Goal: Information Seeking & Learning: Learn about a topic

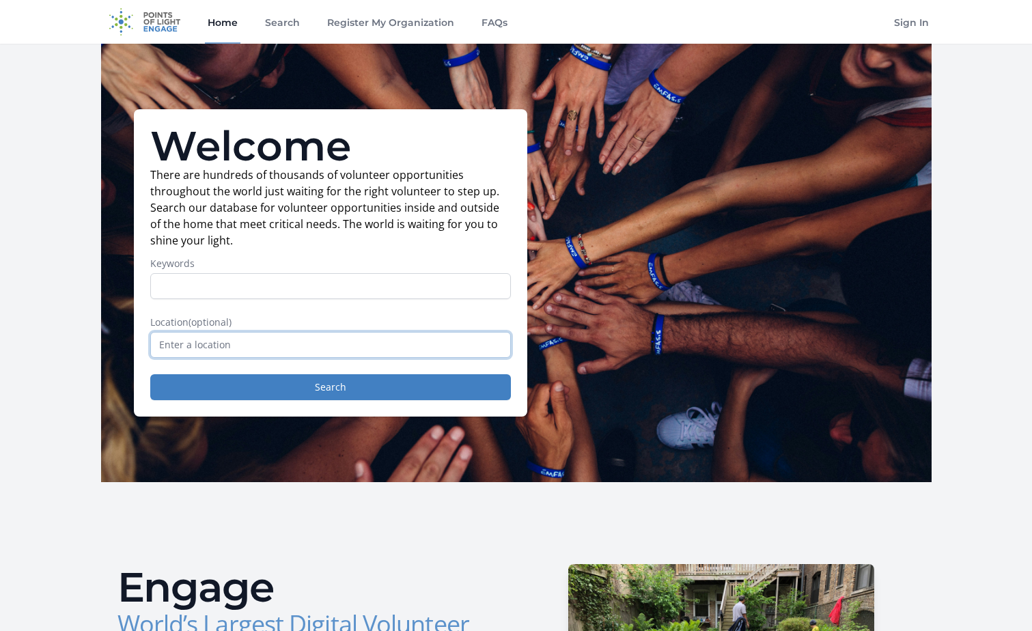
click at [260, 341] on input "text" at bounding box center [330, 345] width 361 height 26
type input "United States"
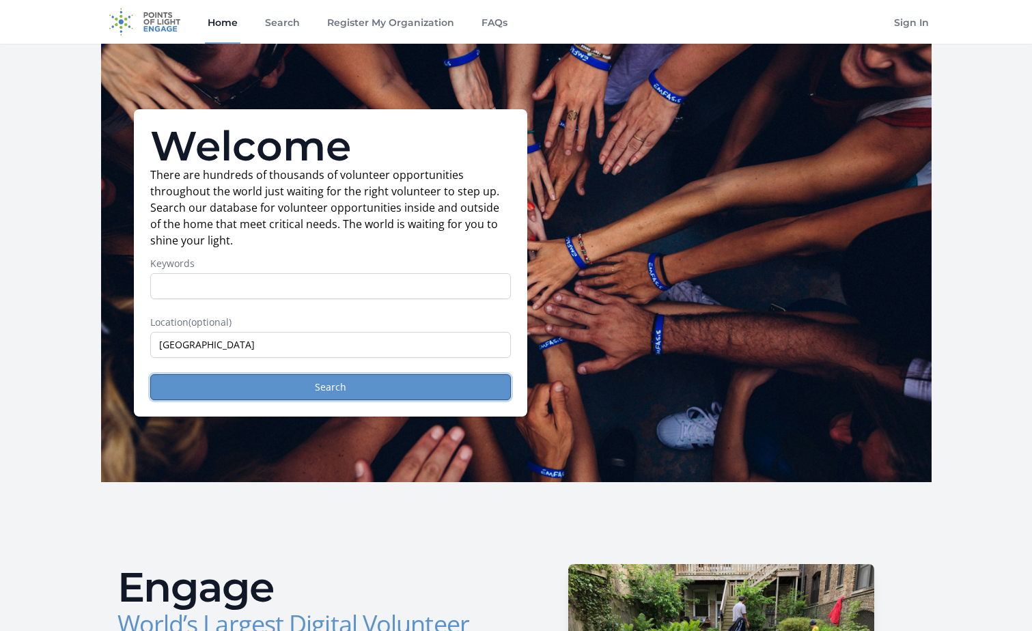
click at [294, 381] on button "Search" at bounding box center [330, 387] width 361 height 26
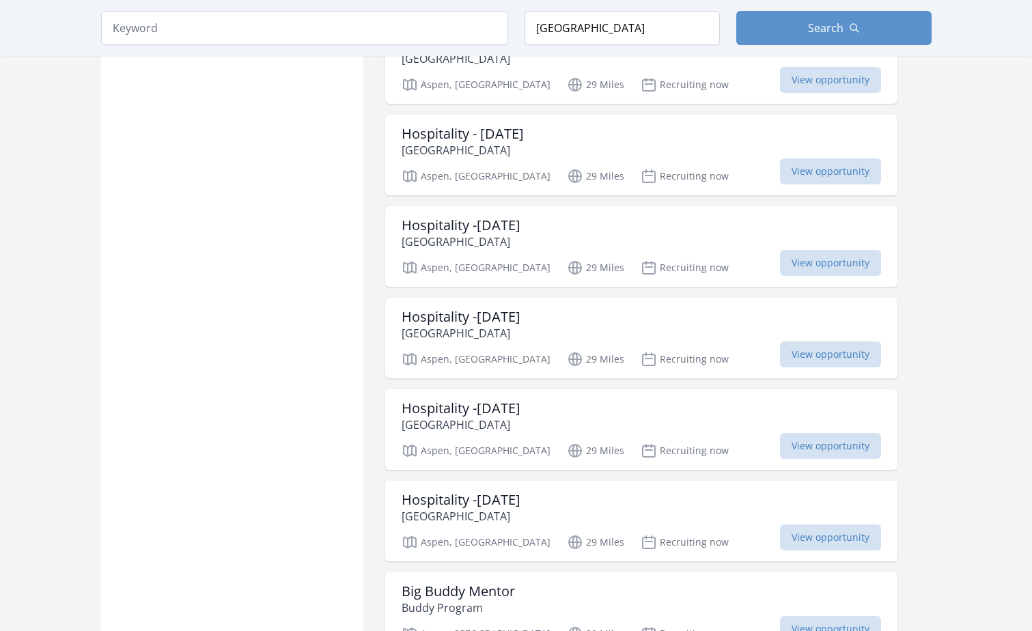
scroll to position [1457, 0]
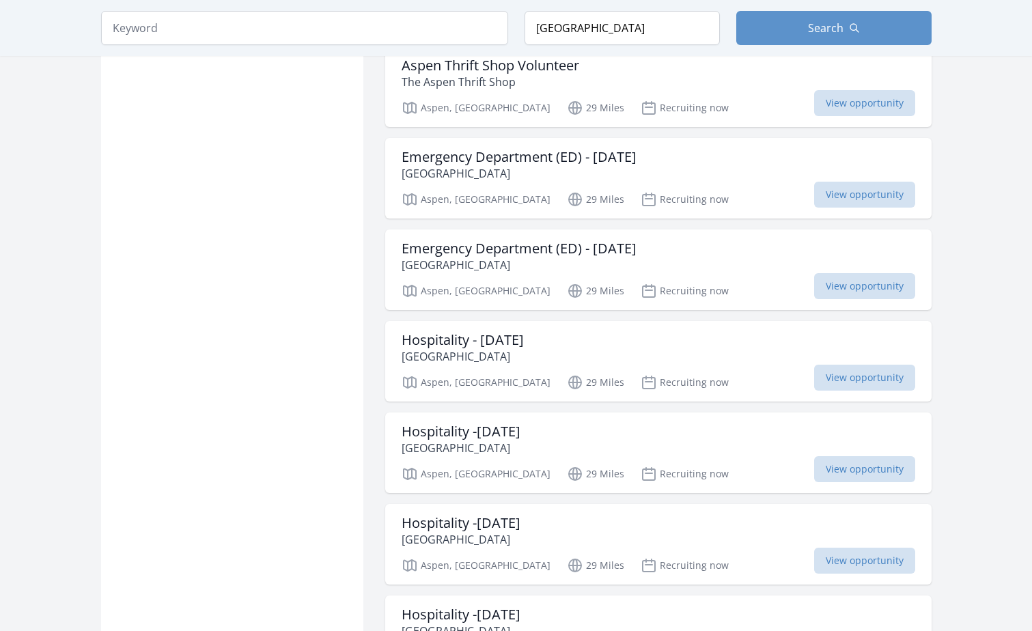
scroll to position [729, 0]
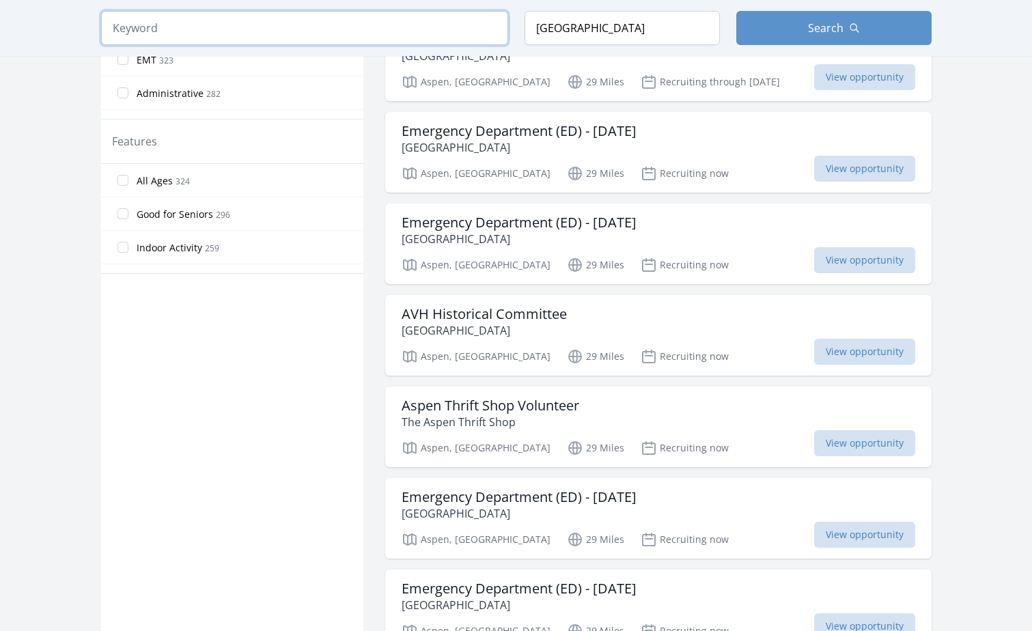
click at [199, 33] on input "search" at bounding box center [304, 28] width 407 height 34
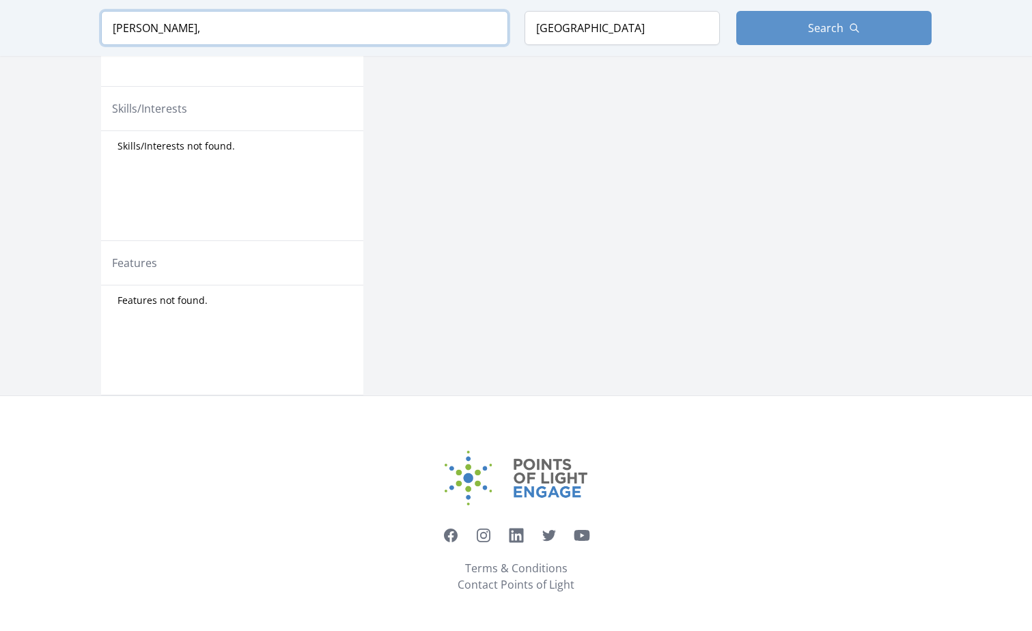
scroll to position [487, 0]
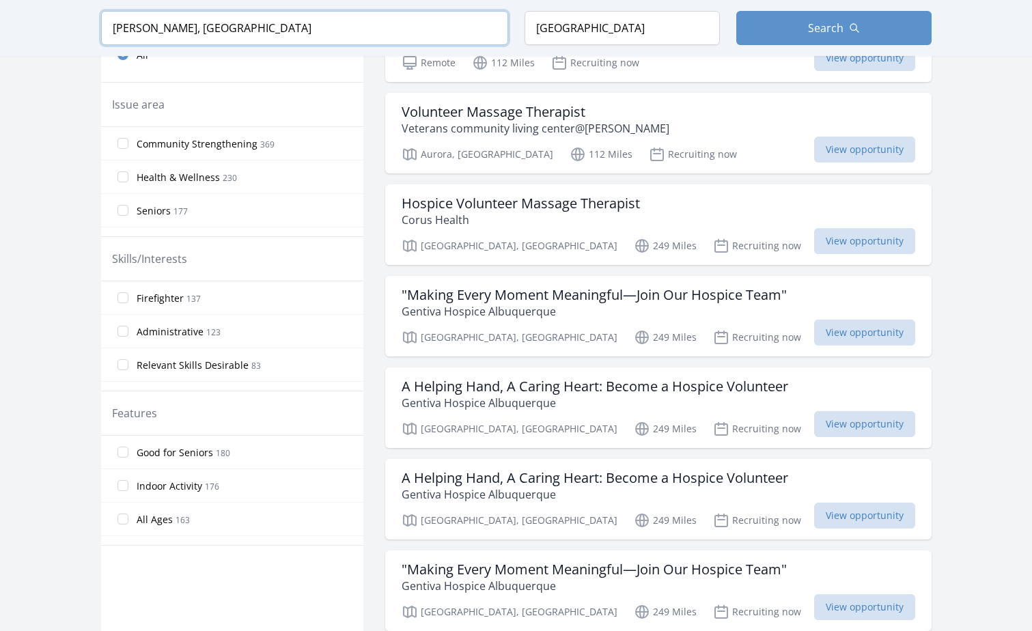
scroll to position [745, 0]
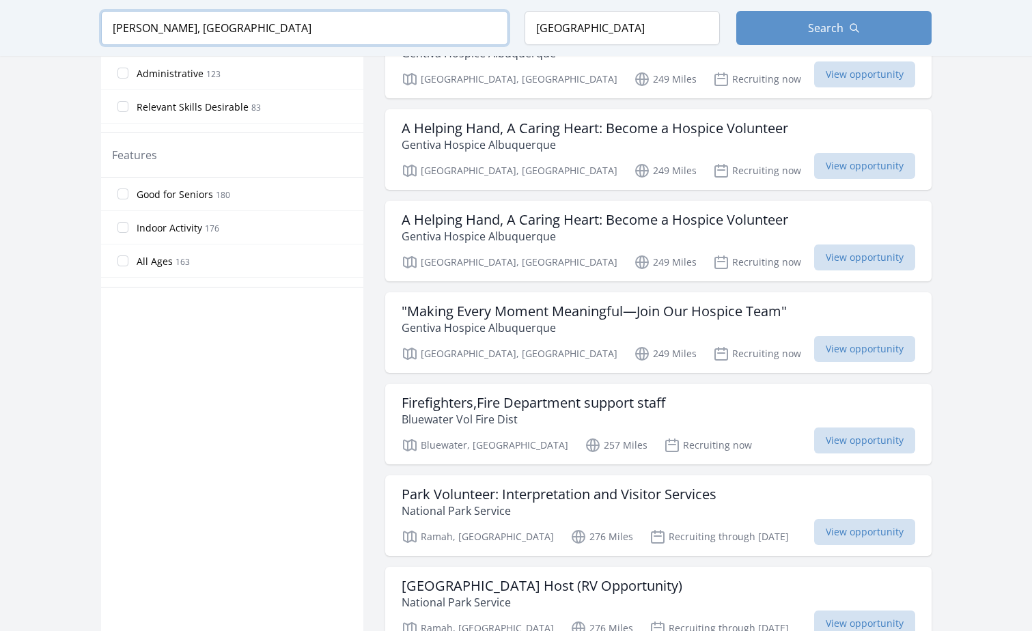
click button "submit" at bounding box center [0, 0] width 0 height 0
click at [861, 15] on button "Search" at bounding box center [833, 28] width 195 height 34
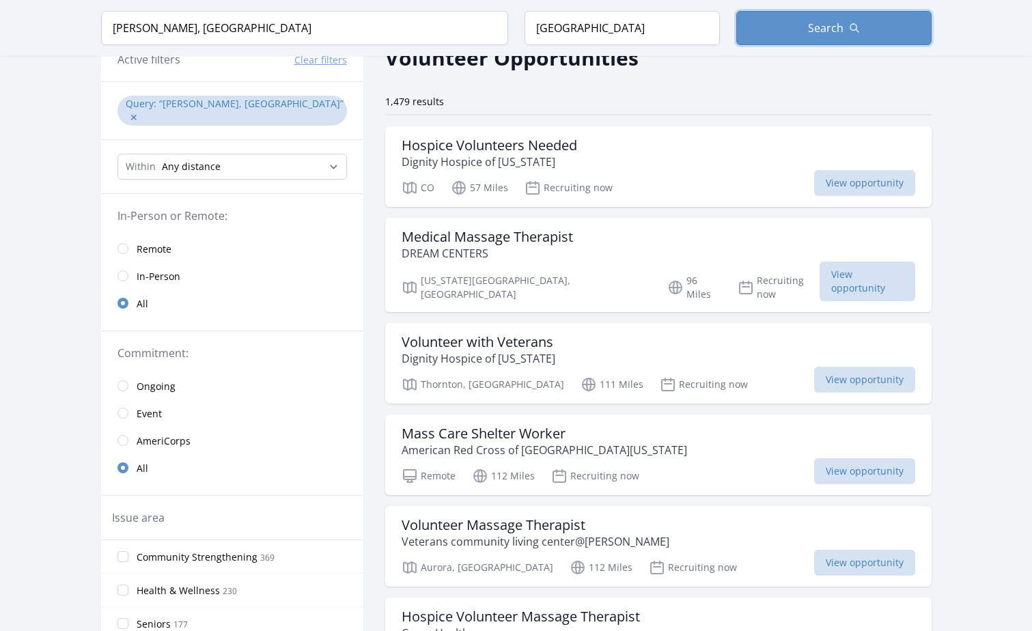
scroll to position [0, 0]
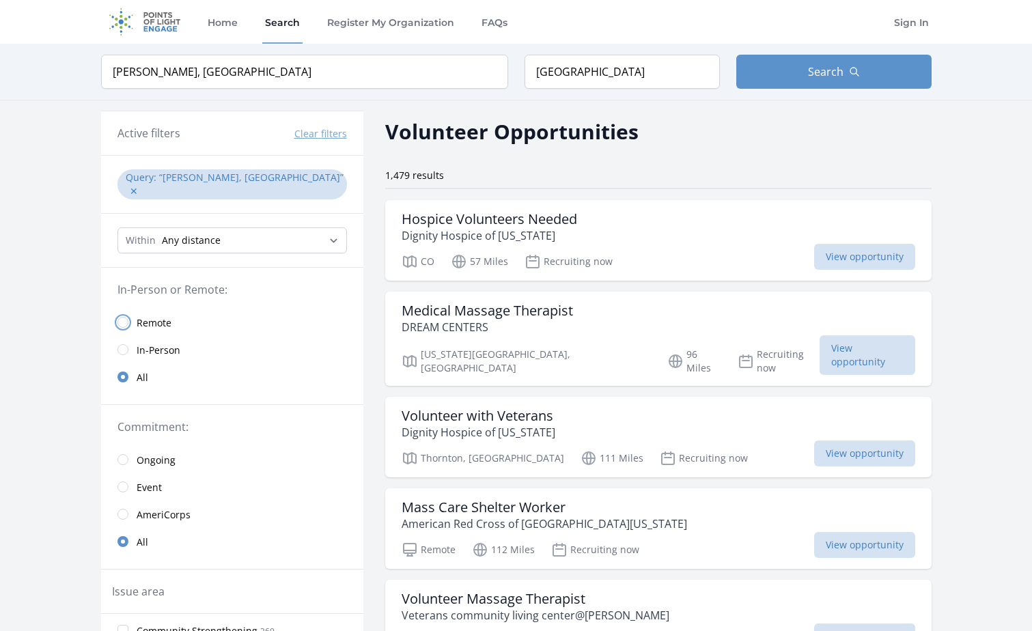
click at [126, 317] on input "radio" at bounding box center [122, 322] width 11 height 11
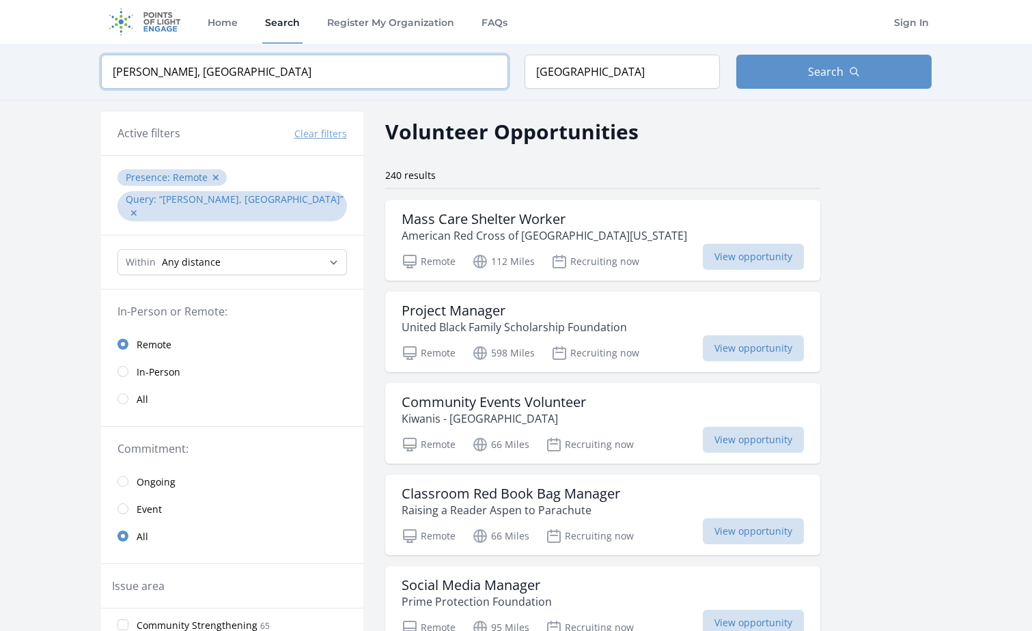
drag, startPoint x: 235, startPoint y: 75, endPoint x: 61, endPoint y: 70, distance: 173.5
click at [61, 70] on div "Keyword newton, mass Location United States Search" at bounding box center [516, 72] width 1032 height 56
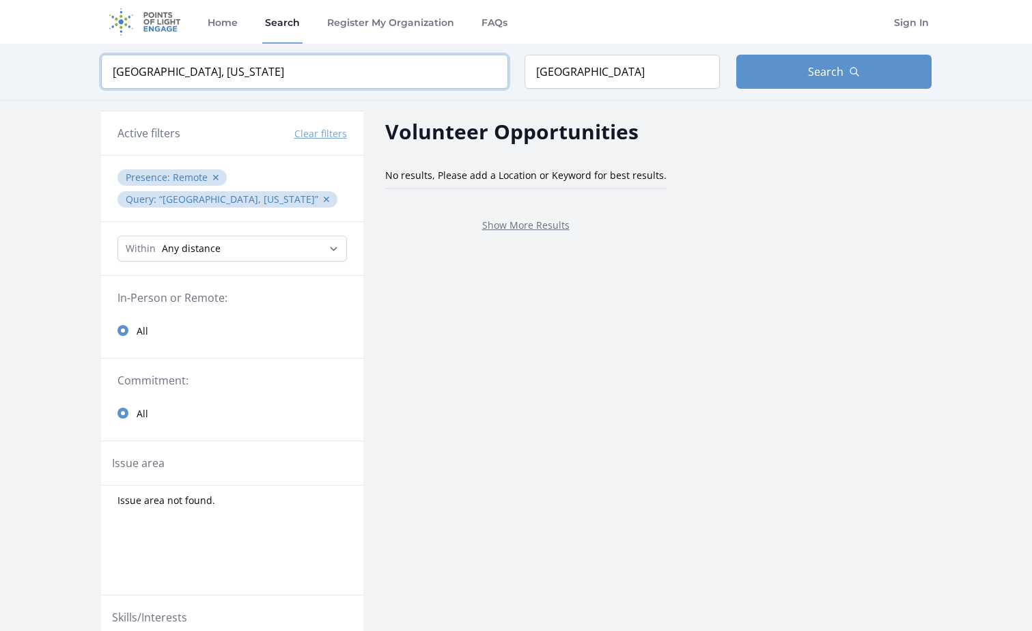
click button "submit" at bounding box center [0, 0] width 0 height 0
click at [403, 76] on input "newton, massachusetts" at bounding box center [304, 72] width 407 height 34
type input "massachusetts"
click button "submit" at bounding box center [0, 0] width 0 height 0
click at [213, 172] on button "✕" at bounding box center [216, 178] width 8 height 14
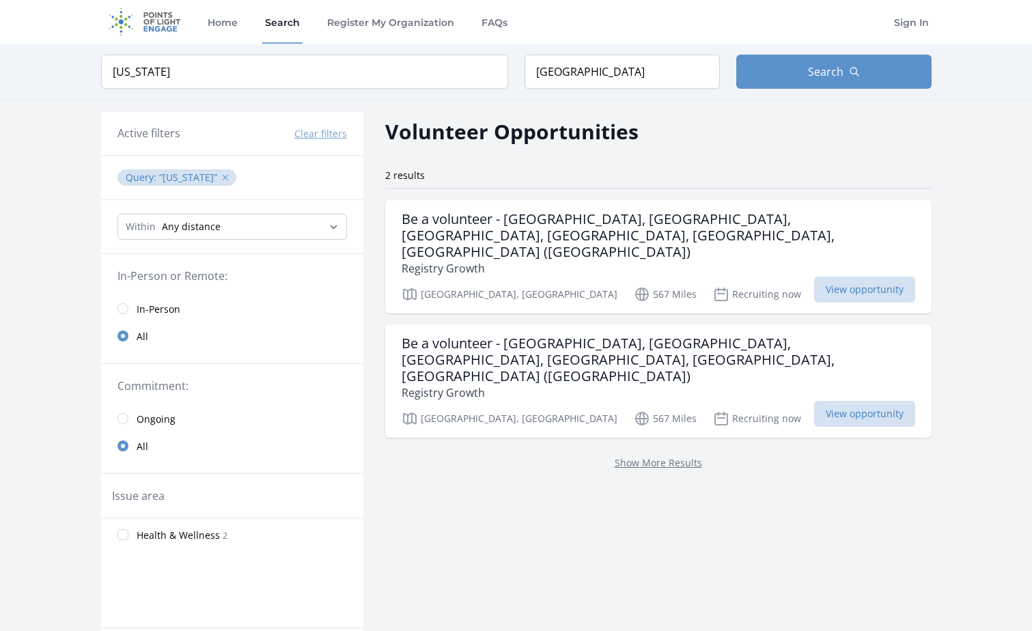
click at [229, 176] on button "✕" at bounding box center [225, 178] width 8 height 14
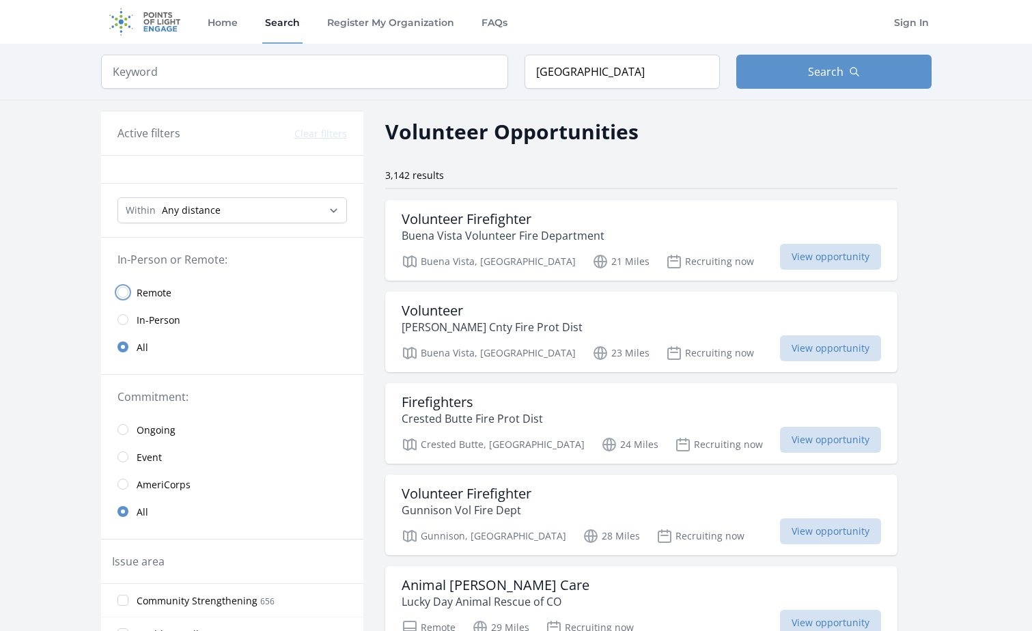
click at [121, 291] on input "radio" at bounding box center [122, 292] width 11 height 11
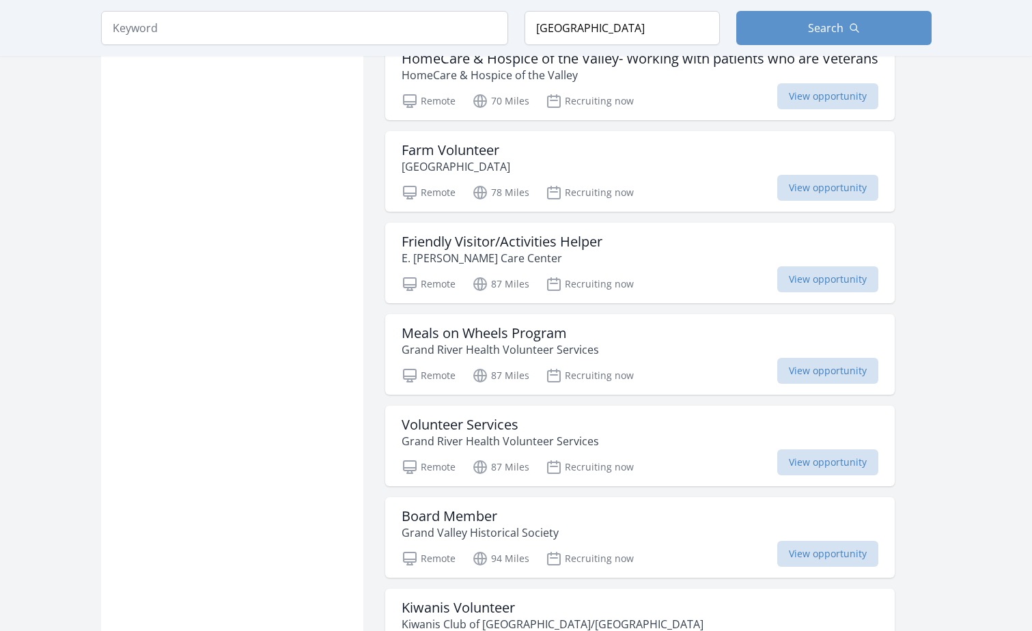
scroll to position [1275, 0]
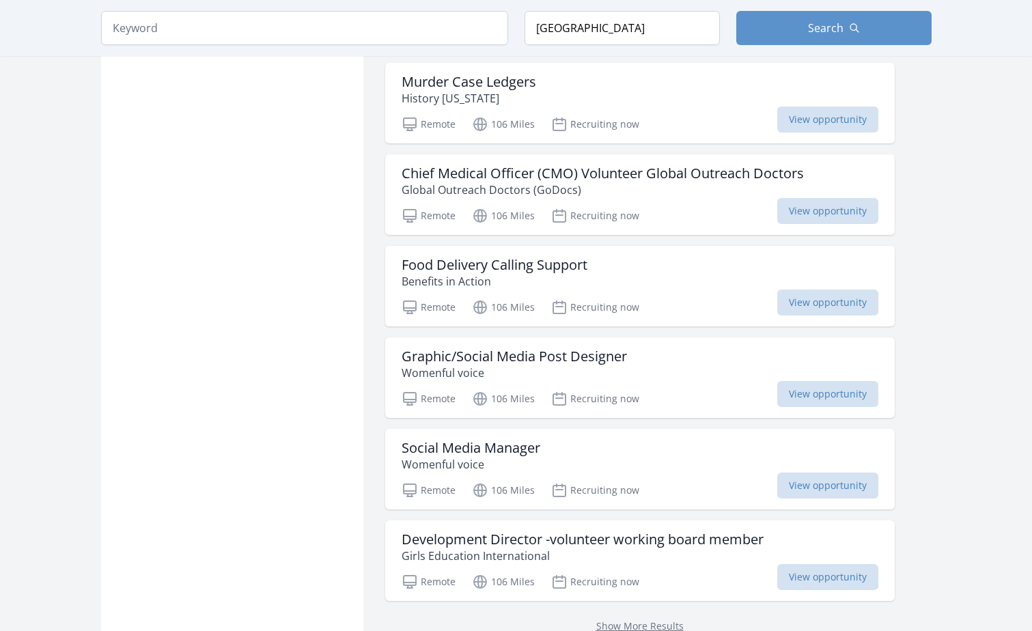
scroll to position [3278, 0]
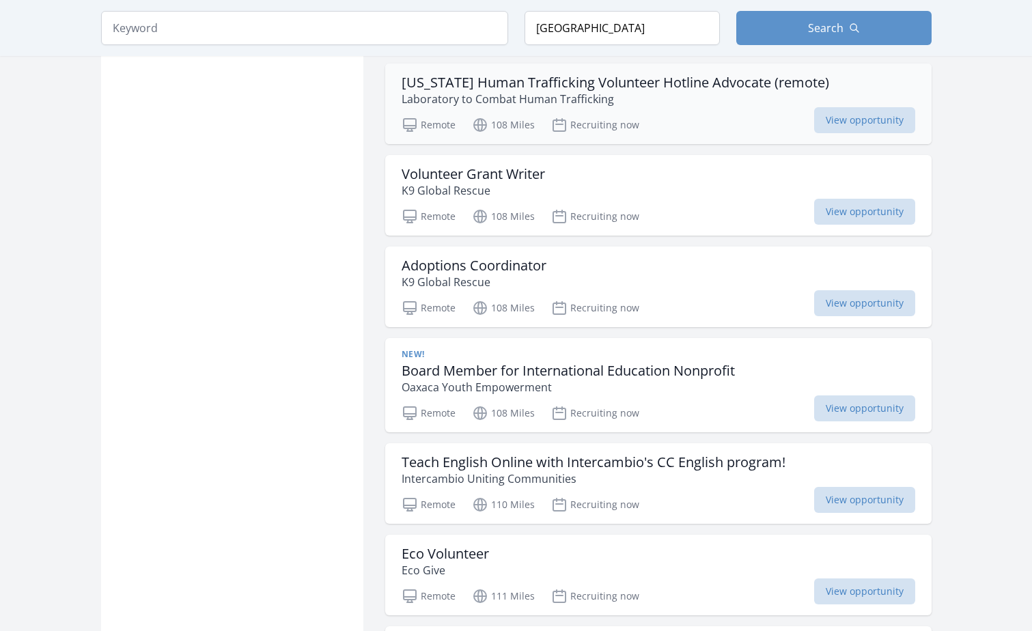
scroll to position [4188, 0]
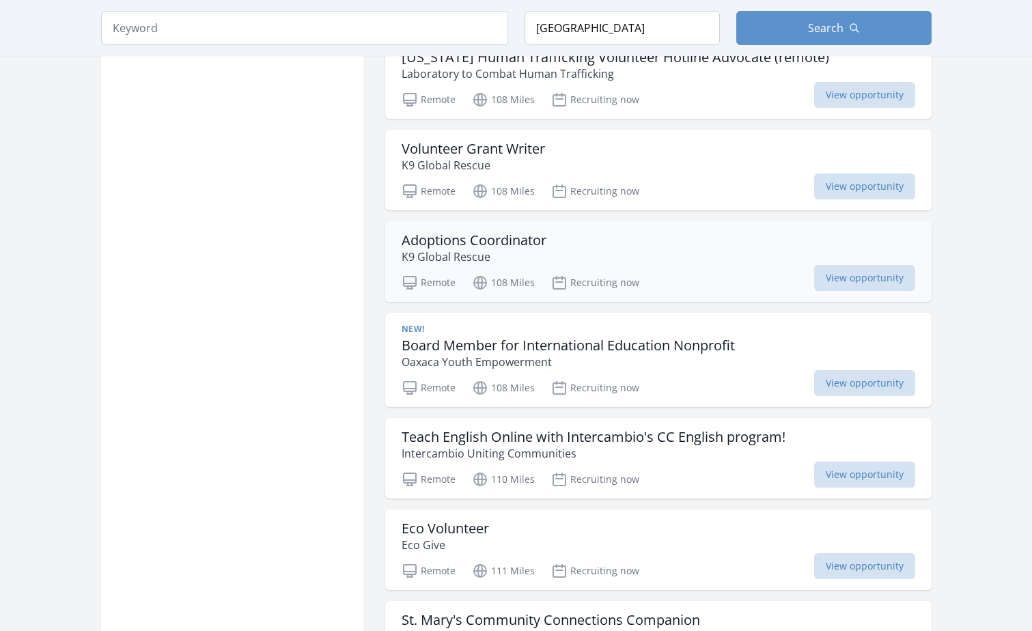
click at [499, 241] on h3 "Adoptions Coordinator" at bounding box center [474, 240] width 145 height 16
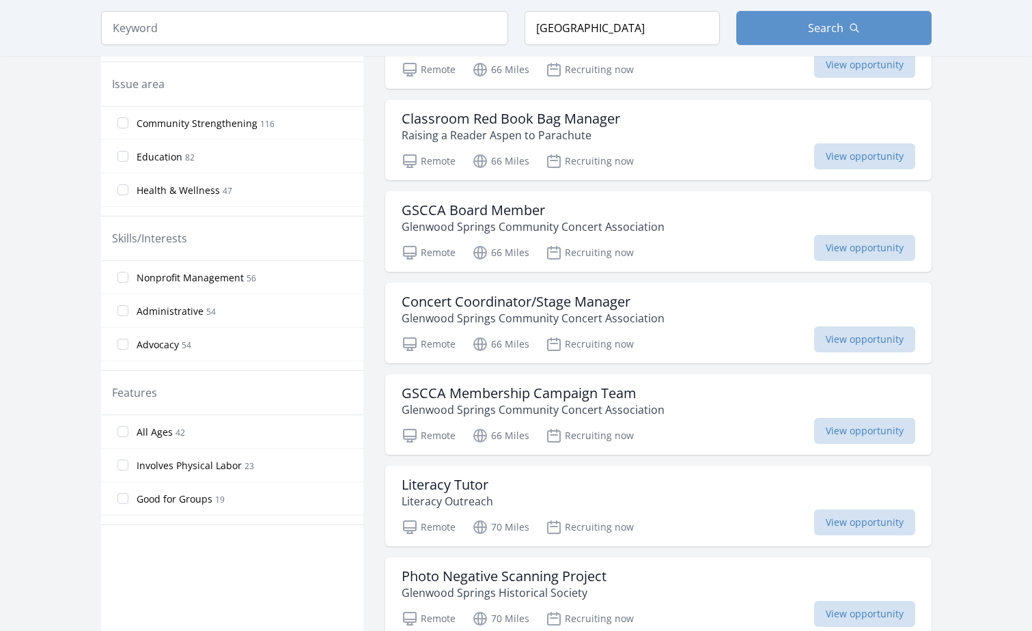
scroll to position [0, 0]
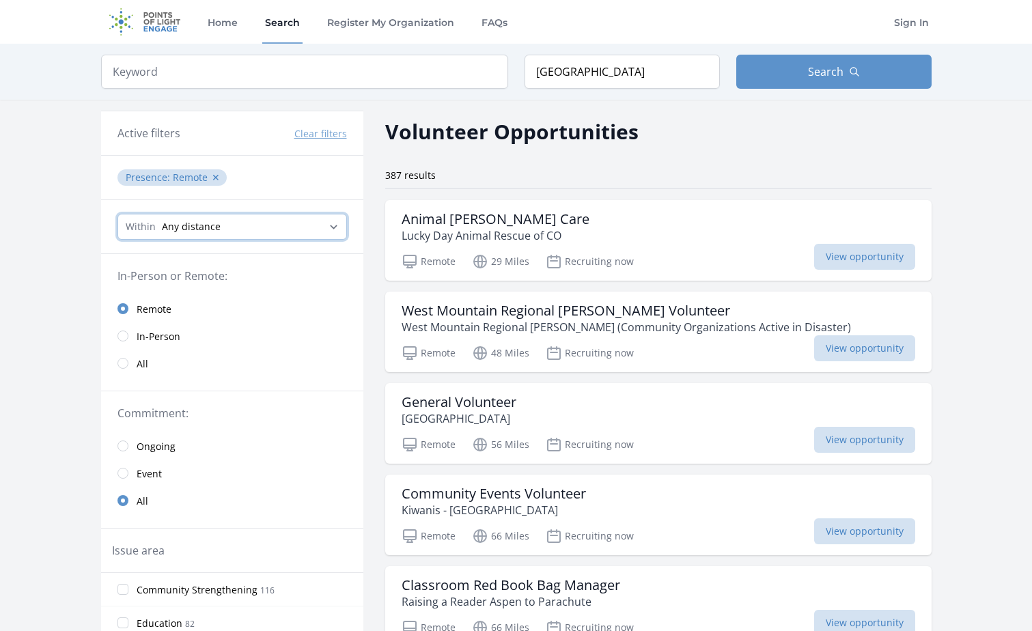
click at [336, 223] on select "Any distance , 5 Miles , 20 Miles , 50 Miles , 100 Miles" at bounding box center [231, 227] width 229 height 26
click at [337, 232] on select "Any distance , 5 Miles , 20 Miles , 50 Miles , 100 Miles" at bounding box center [231, 227] width 229 height 26
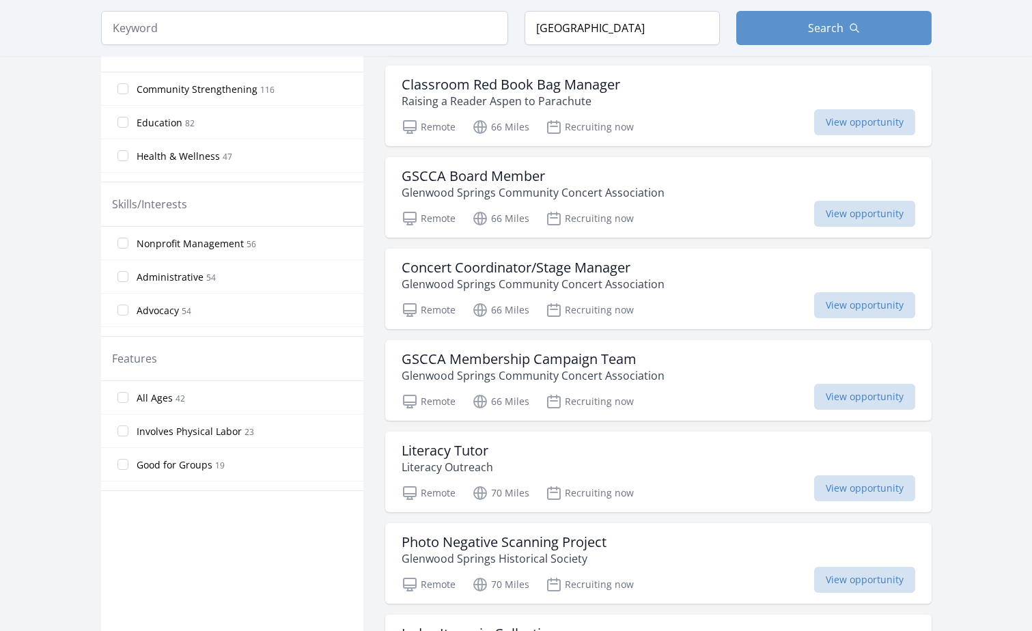
scroll to position [546, 0]
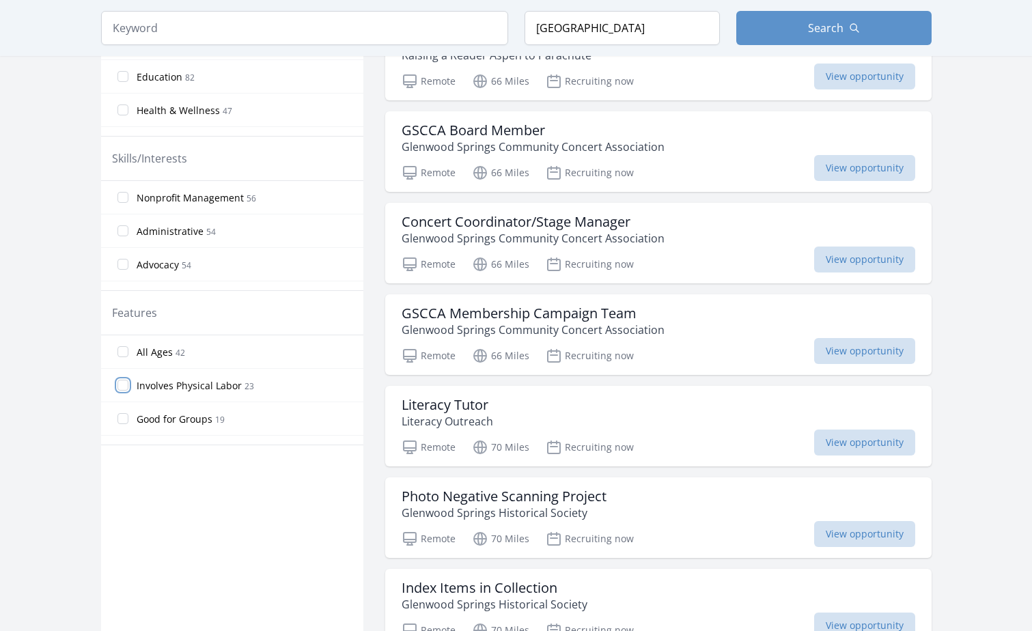
click at [125, 384] on input "Involves Physical Labor 23" at bounding box center [122, 385] width 11 height 11
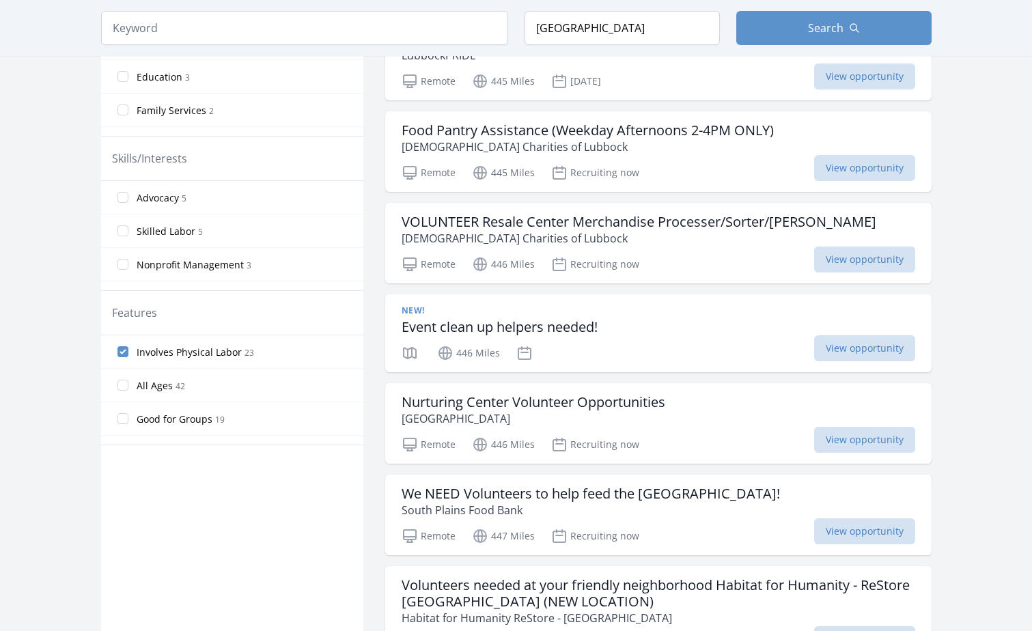
scroll to position [364, 0]
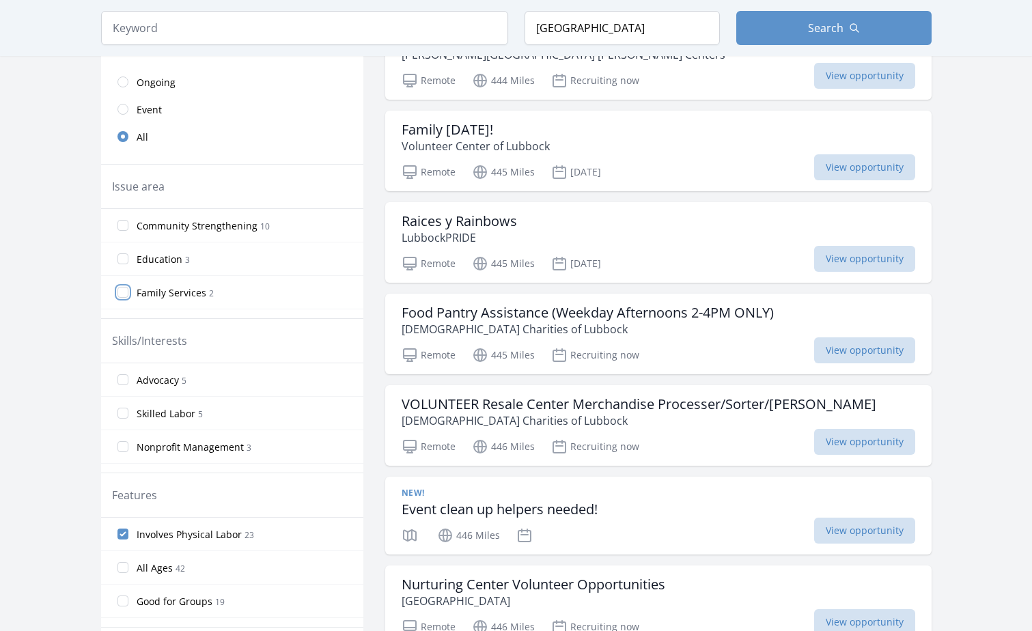
click at [124, 292] on input "Family Services 2" at bounding box center [122, 292] width 11 height 11
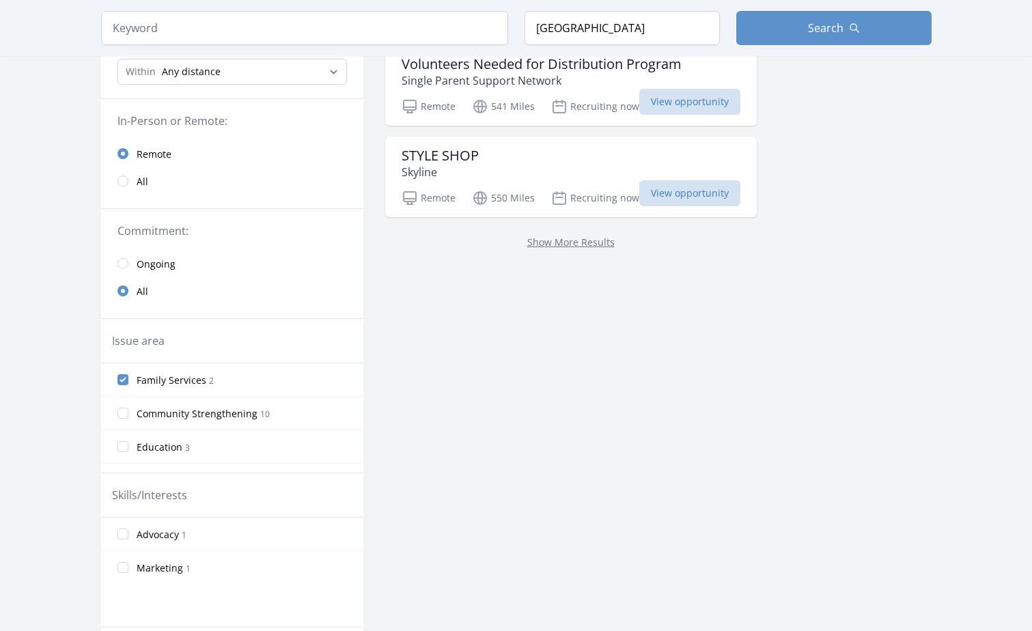
scroll to position [182, 0]
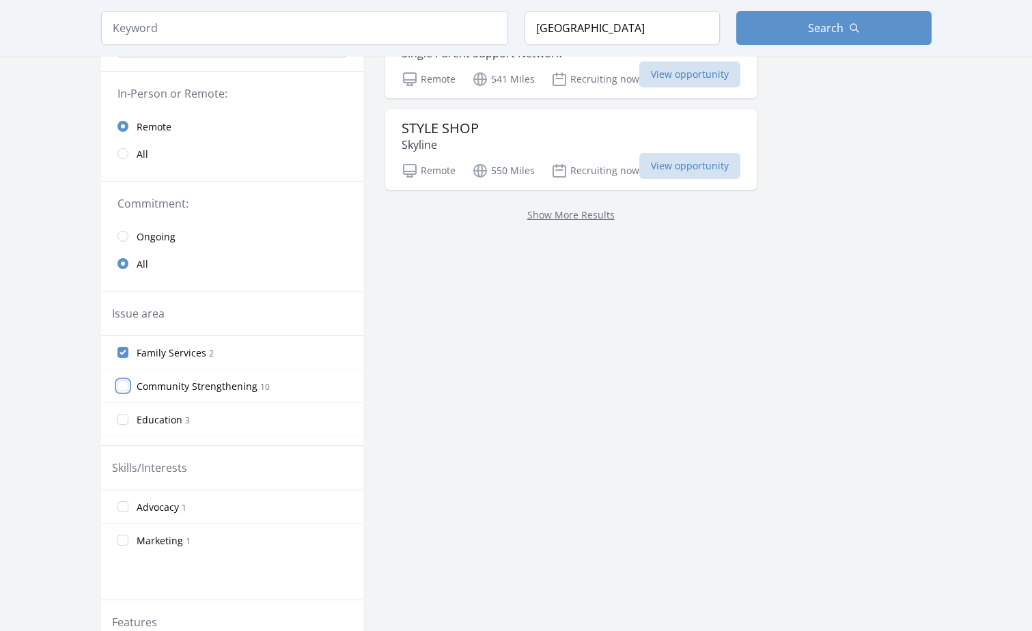
click at [120, 383] on input "Community Strengthening 10" at bounding box center [122, 385] width 11 height 11
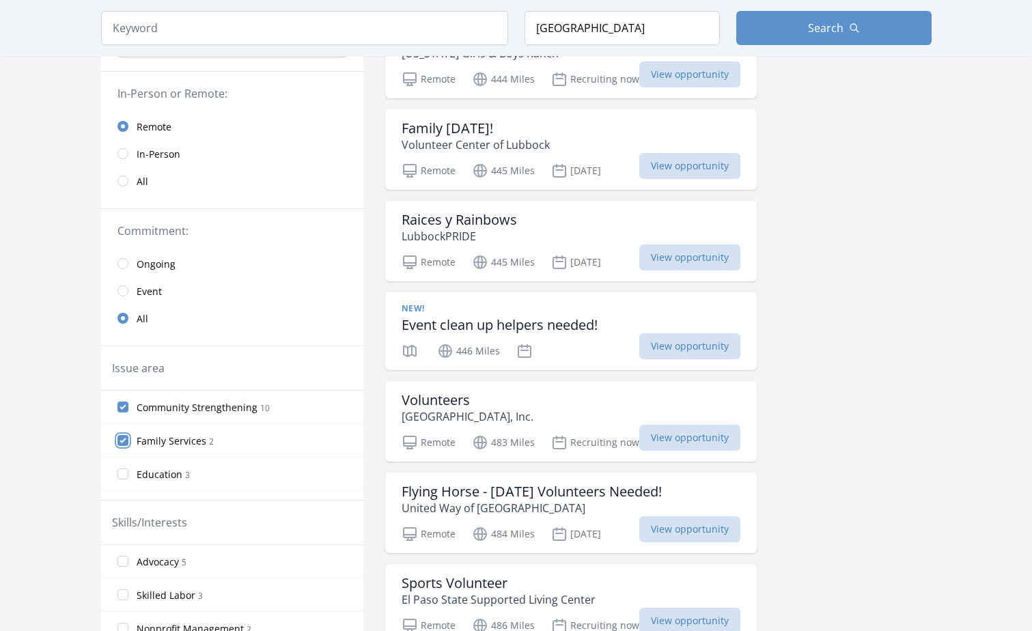
click at [124, 437] on input "Family Services 2" at bounding box center [122, 440] width 11 height 11
click at [124, 437] on input "Education 3" at bounding box center [122, 440] width 11 height 11
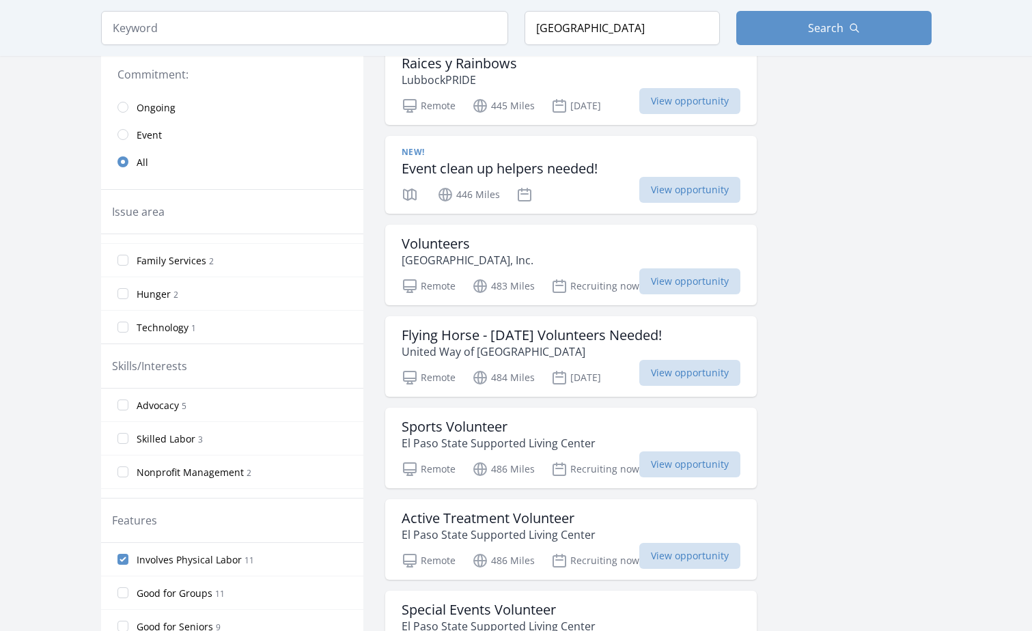
scroll to position [364, 0]
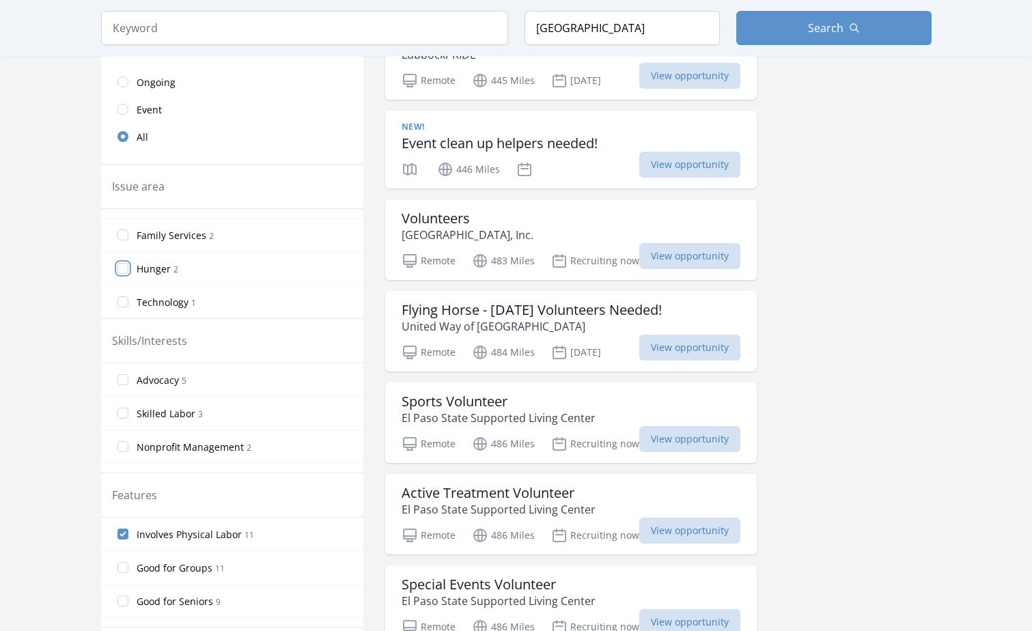
click at [119, 265] on input "Hunger 2" at bounding box center [122, 268] width 11 height 11
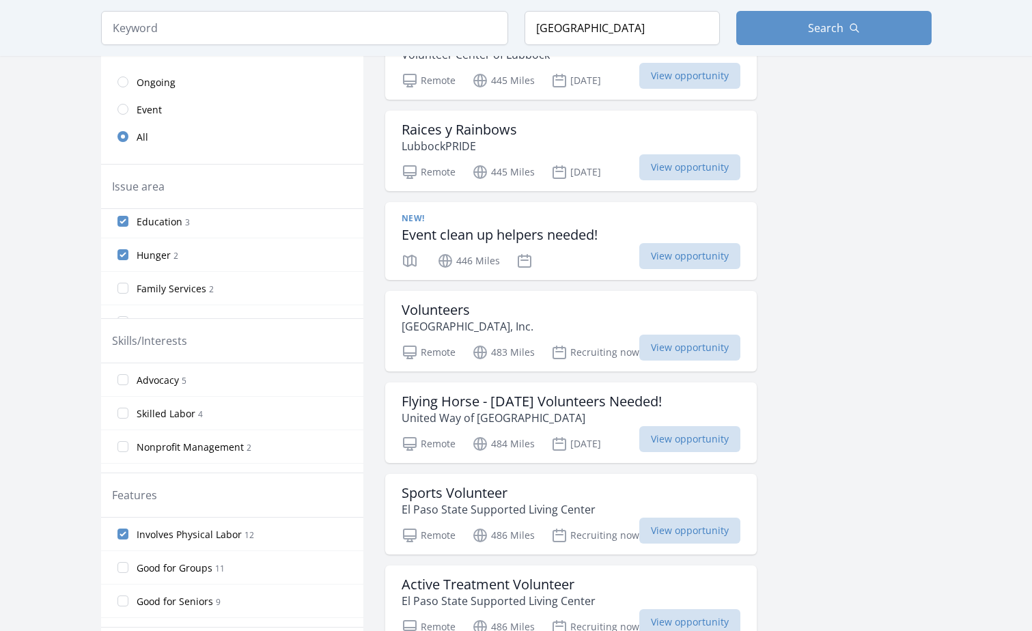
scroll to position [57, 0]
click at [118, 297] on input "Technology 1" at bounding box center [122, 301] width 11 height 11
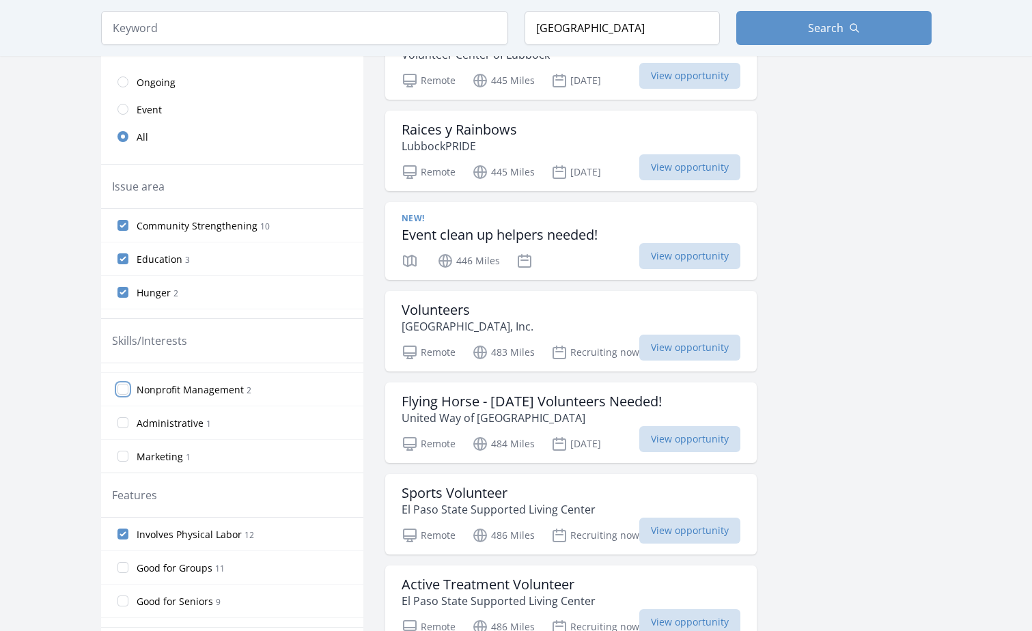
click at [119, 385] on input "Nonprofit Management 2" at bounding box center [122, 389] width 11 height 11
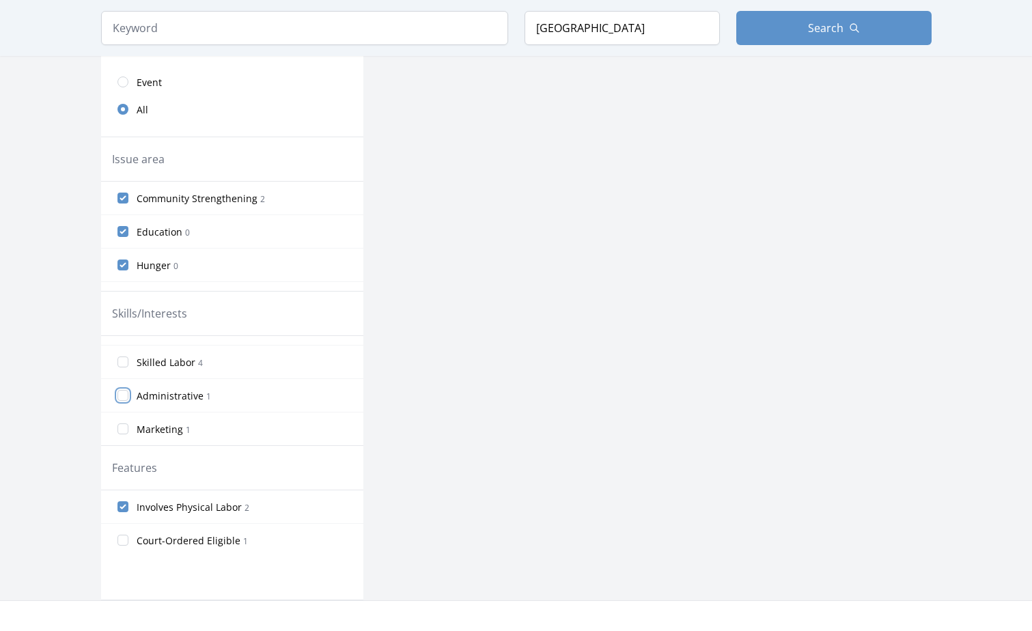
click at [118, 393] on input "Administrative 1" at bounding box center [122, 395] width 11 height 11
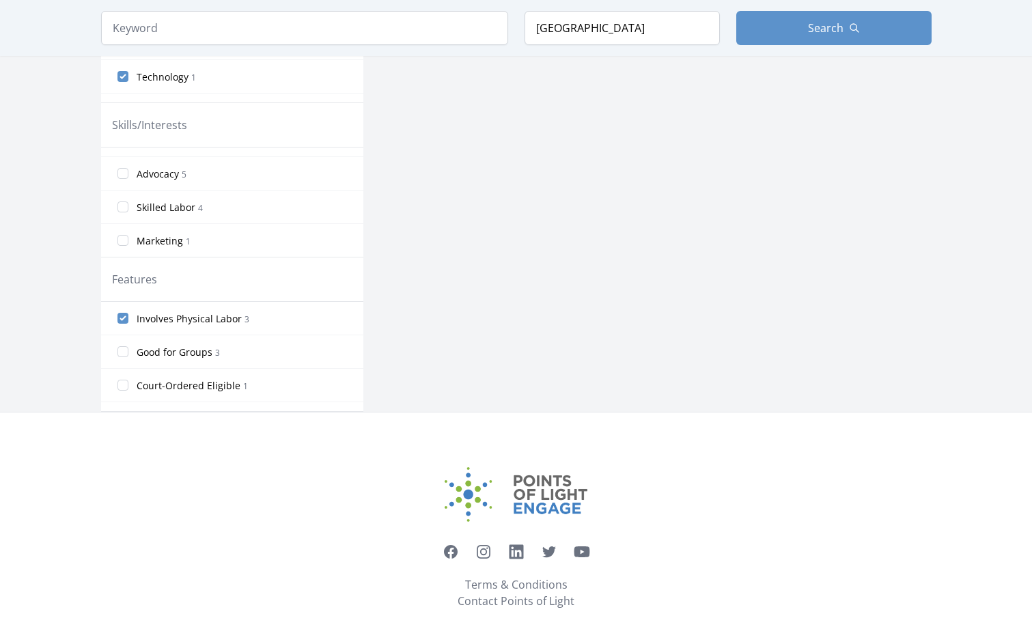
scroll to position [596, 0]
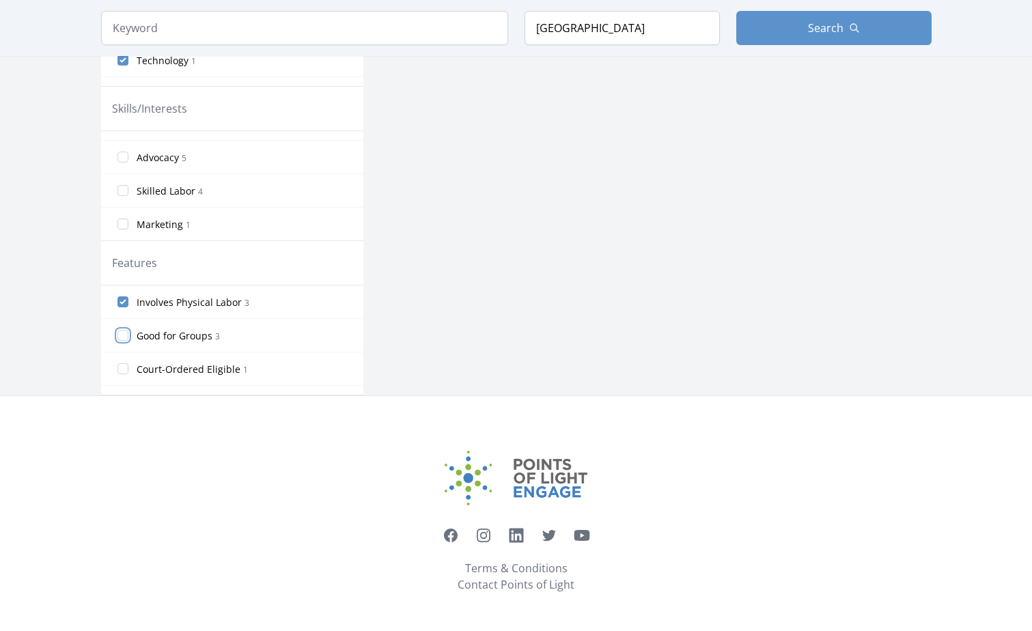
click at [121, 335] on input "Good for Groups 3" at bounding box center [122, 335] width 11 height 11
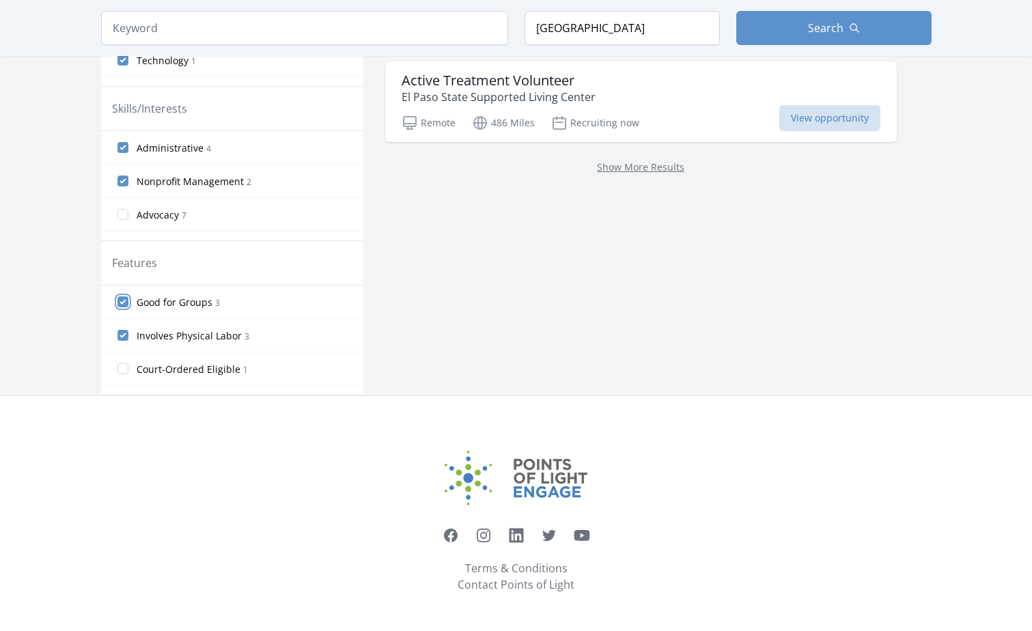
click at [125, 297] on input "Good for Groups 3" at bounding box center [122, 301] width 11 height 11
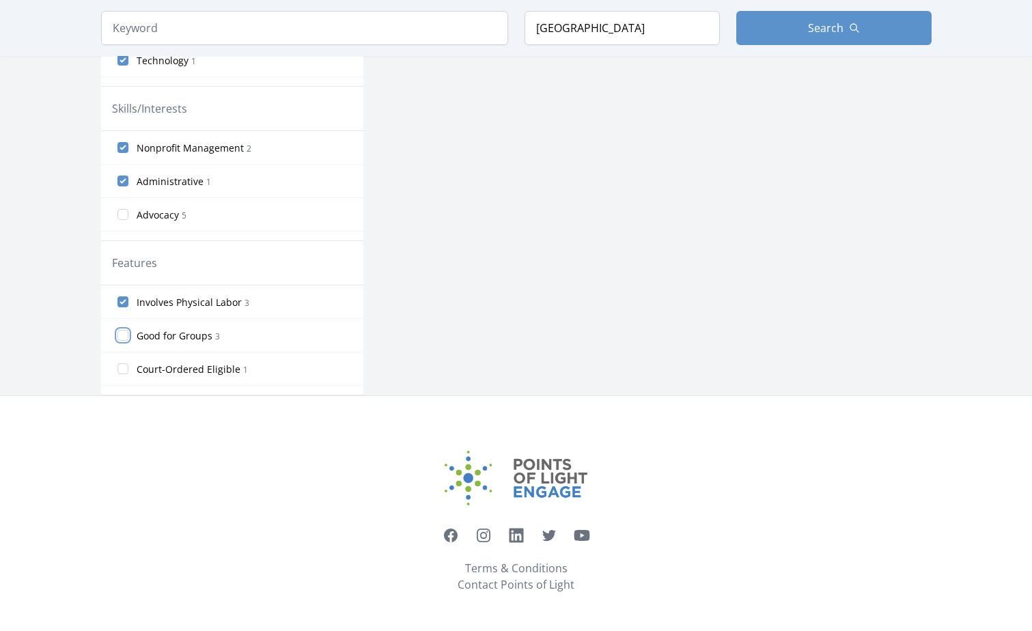
click at [117, 337] on input "Good for Groups 3" at bounding box center [122, 335] width 11 height 11
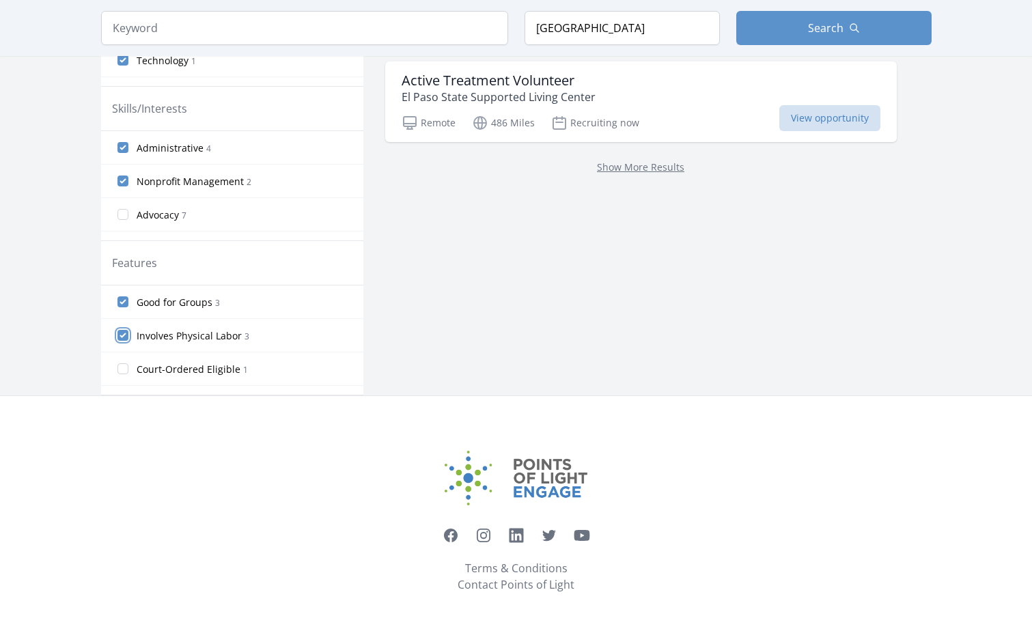
click at [120, 334] on input "Involves Physical Labor 3" at bounding box center [122, 335] width 11 height 11
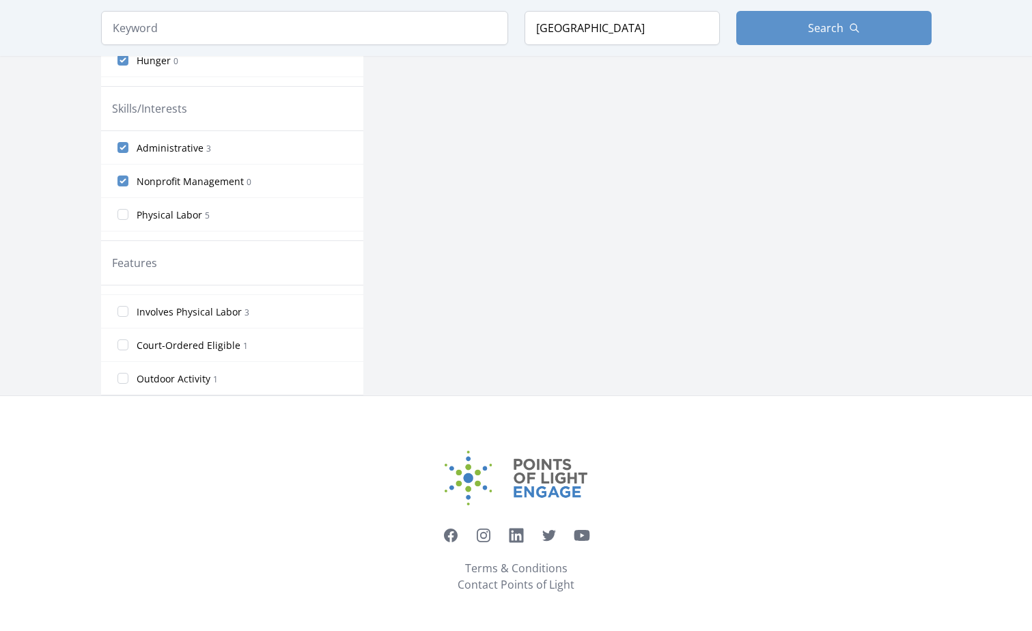
scroll to position [0, 0]
